Goal: Register for event/course

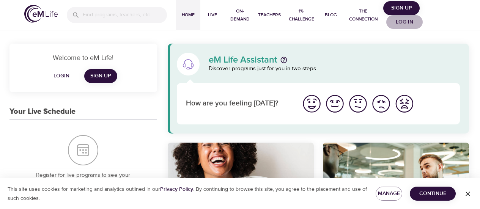
click at [403, 21] on span "Log in" at bounding box center [405, 21] width 30 height 9
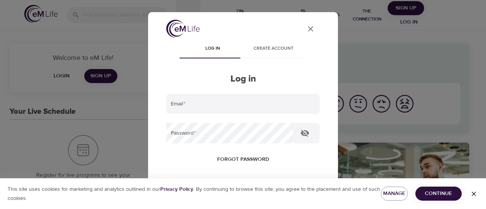
type input "[PERSON_NAME][EMAIL_ADDRESS][PERSON_NAME][DOMAIN_NAME]"
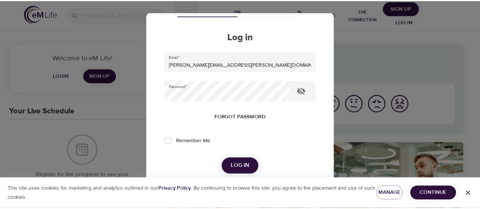
scroll to position [64, 0]
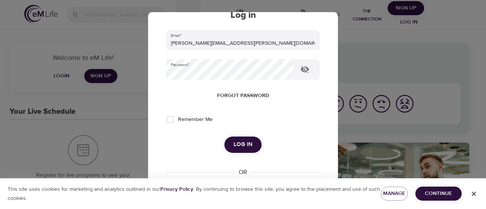
click at [244, 139] on button "Log in" at bounding box center [242, 145] width 37 height 16
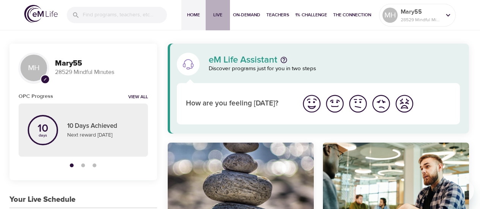
click at [217, 17] on span "Live" at bounding box center [218, 15] width 18 height 8
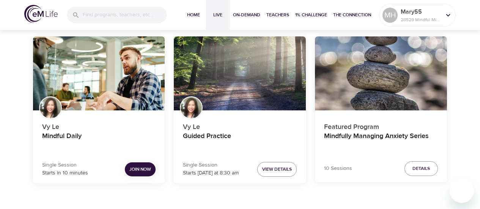
scroll to position [112, 0]
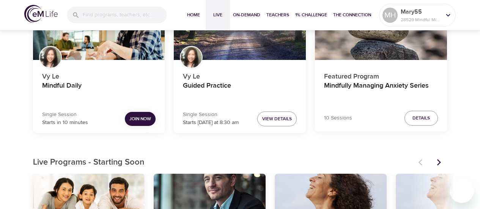
click at [141, 121] on span "Join Now" at bounding box center [140, 119] width 22 height 8
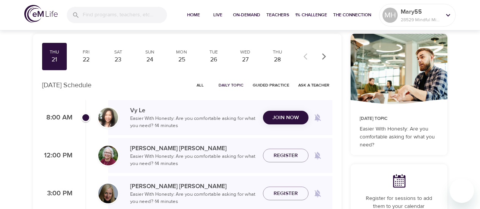
scroll to position [48, 0]
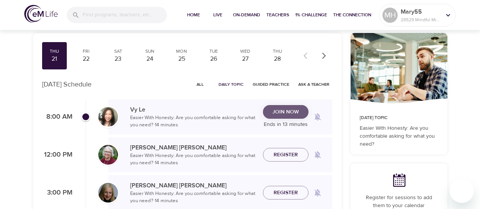
click at [278, 111] on span "Join Now" at bounding box center [286, 111] width 27 height 9
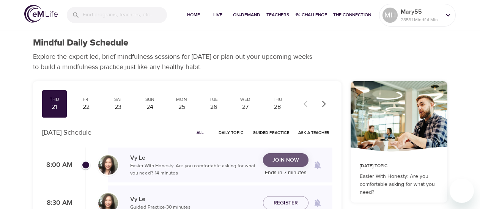
click at [279, 159] on span "Join Now" at bounding box center [286, 160] width 27 height 9
